Goal: Obtain resource: Download file/media

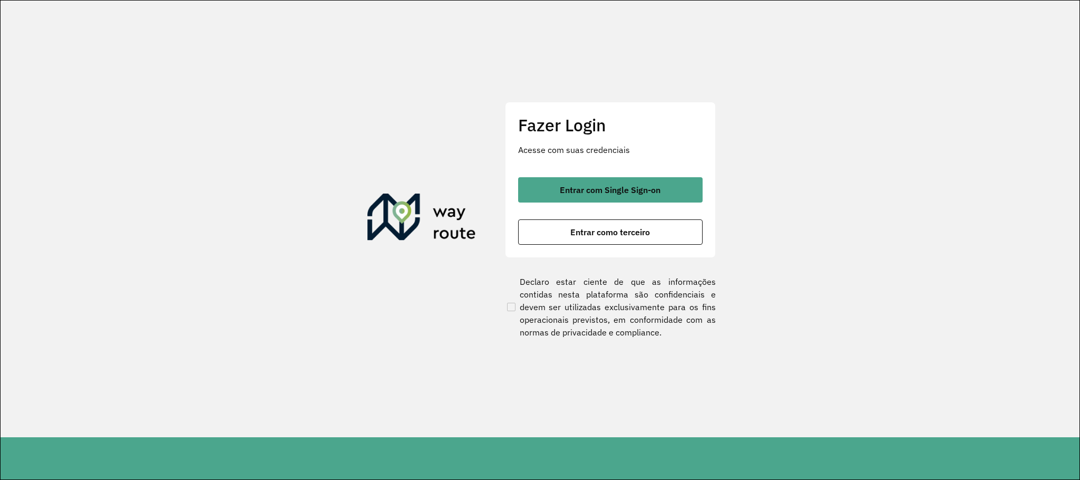
click at [628, 206] on div "Entrar com Single Sign-on Entrar como terceiro" at bounding box center [610, 210] width 185 height 67
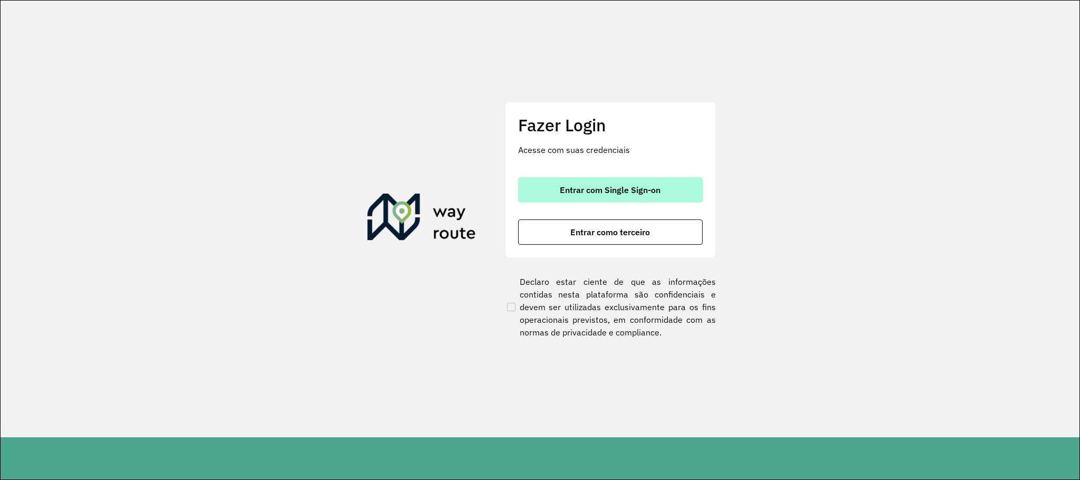
click at [625, 192] on span "Entrar com Single Sign-on" at bounding box center [610, 190] width 101 height 8
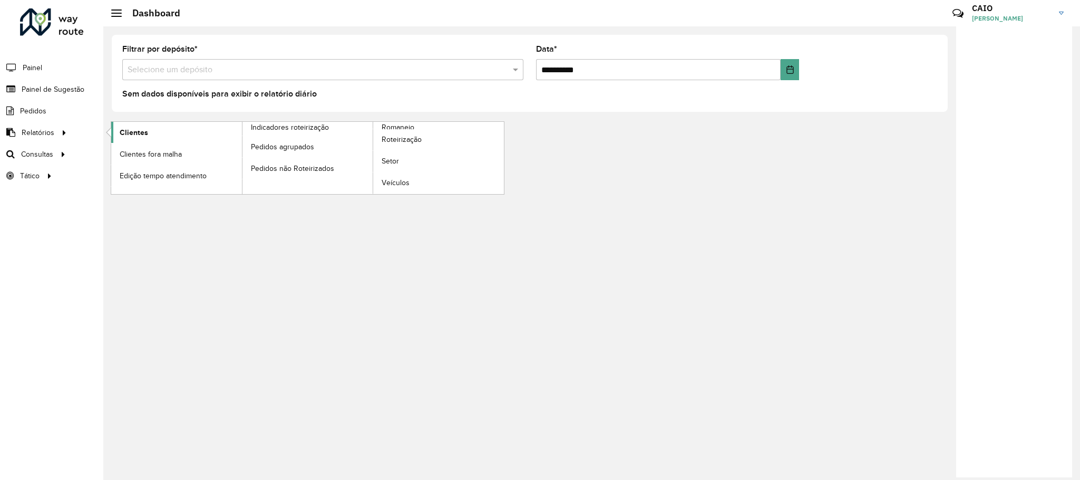
click at [158, 138] on link "Clientes" at bounding box center [176, 132] width 131 height 21
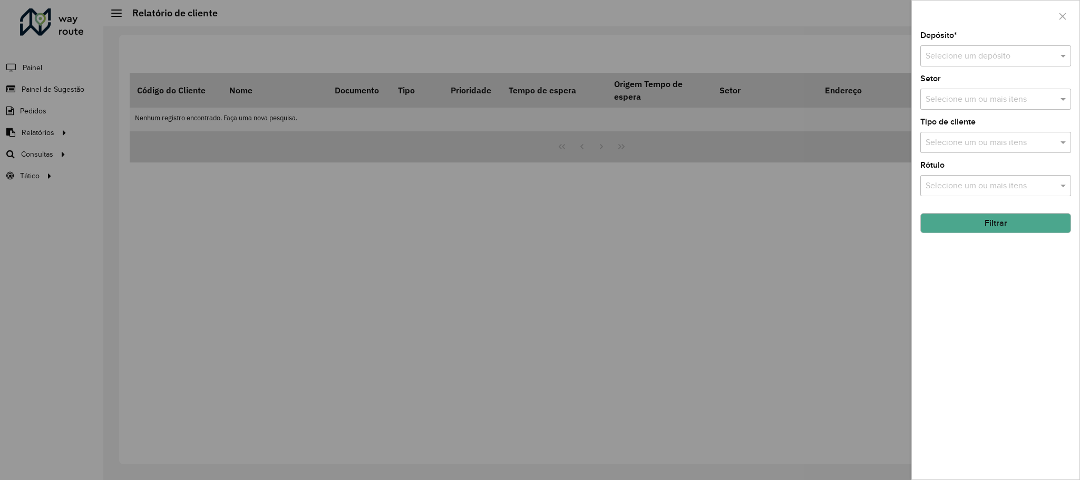
click at [1014, 70] on div "Depósito * Selecione um depósito Setor Selecione um ou mais itens Tipo de clien…" at bounding box center [996, 256] width 168 height 448
click at [1006, 63] on div "Selecione um depósito" at bounding box center [996, 55] width 151 height 21
click at [943, 107] on span "CDD Araçatuba" at bounding box center [953, 104] width 57 height 9
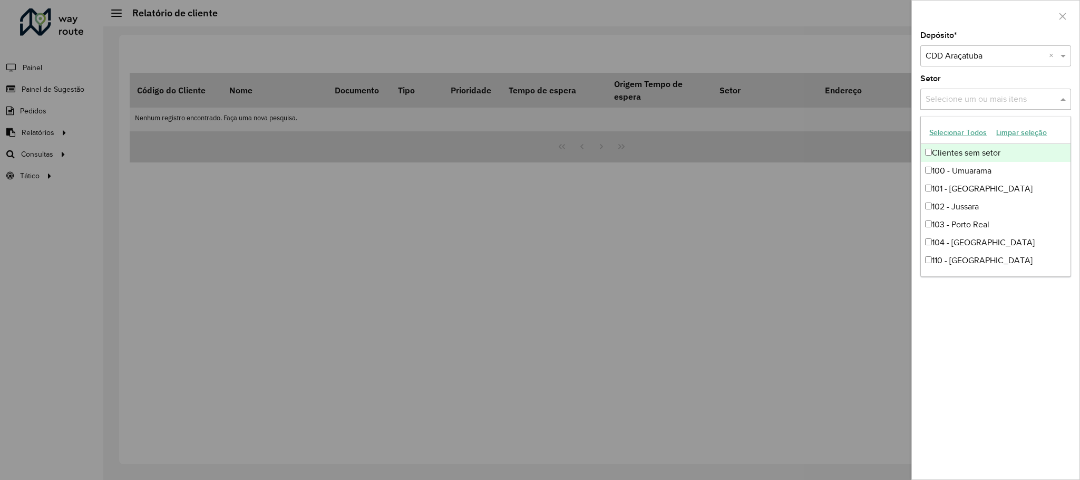
click at [951, 102] on input "text" at bounding box center [990, 99] width 135 height 13
click at [962, 103] on input "text" at bounding box center [990, 99] width 135 height 13
click at [989, 80] on div "Setor Selecione um ou mais itens" at bounding box center [996, 92] width 151 height 35
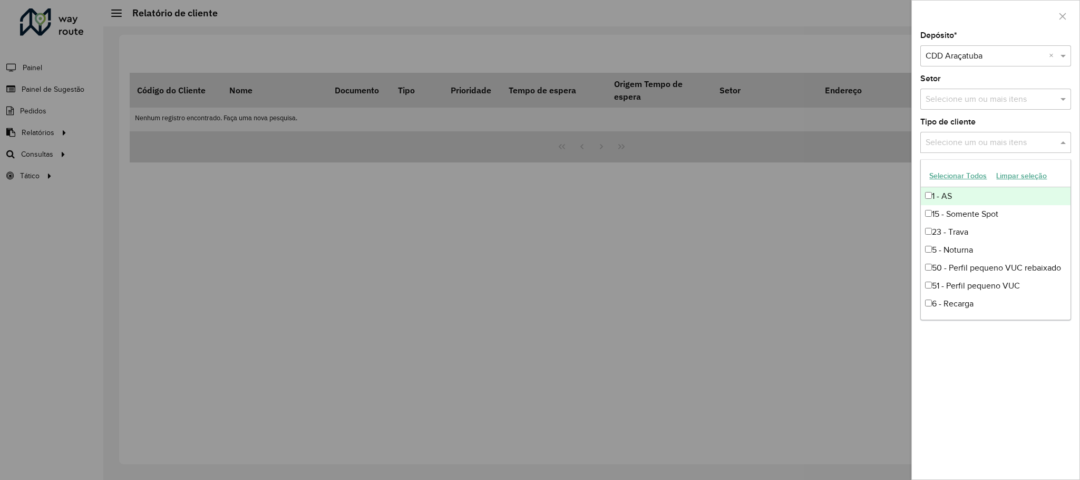
click at [983, 144] on input "text" at bounding box center [990, 143] width 135 height 13
click at [969, 249] on div "5 - Noturna" at bounding box center [995, 250] width 149 height 18
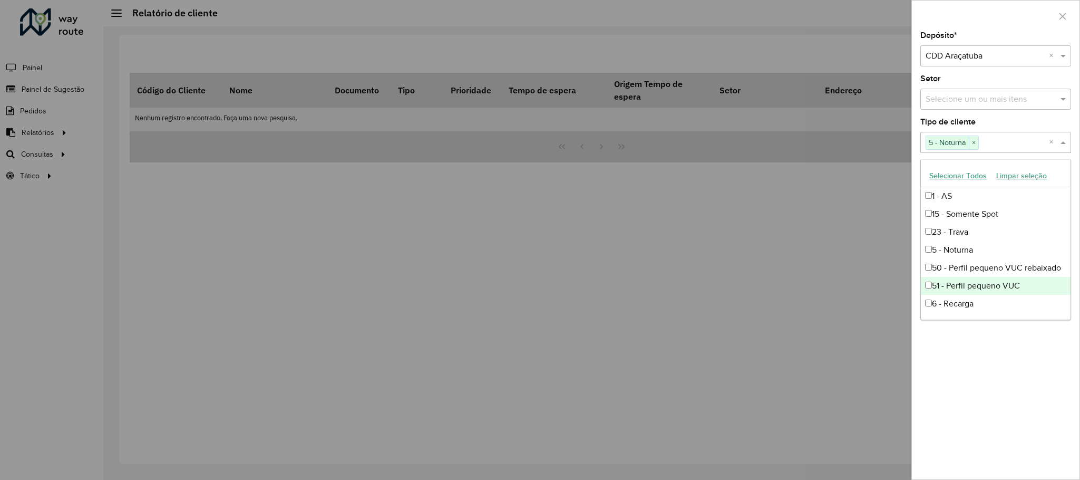
click at [1047, 370] on div "Depósito * Selecione um depósito × CDD Araçatuba × Setor Selecione um ou mais i…" at bounding box center [996, 256] width 168 height 448
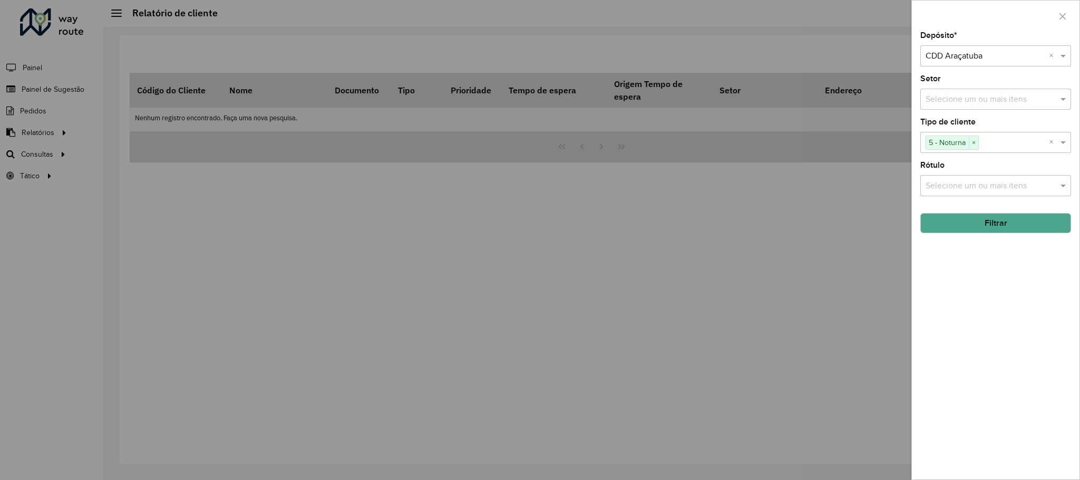
click at [999, 228] on button "Filtrar" at bounding box center [996, 223] width 151 height 20
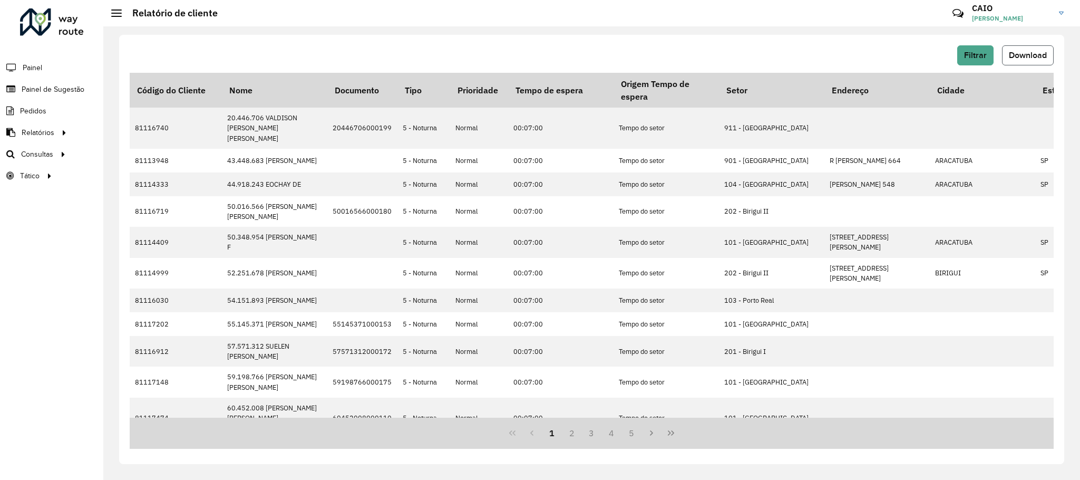
click at [1022, 53] on span "Download" at bounding box center [1028, 55] width 38 height 9
